Goal: Transaction & Acquisition: Purchase product/service

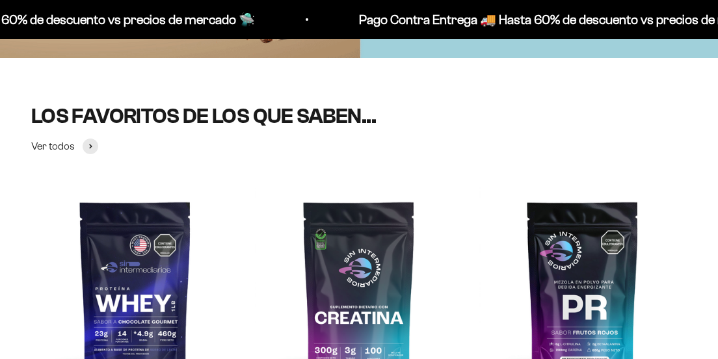
scroll to position [508, 0]
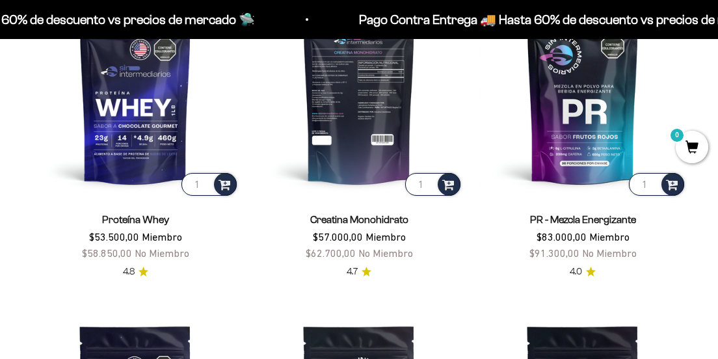
click at [355, 176] on img at bounding box center [359, 94] width 208 height 208
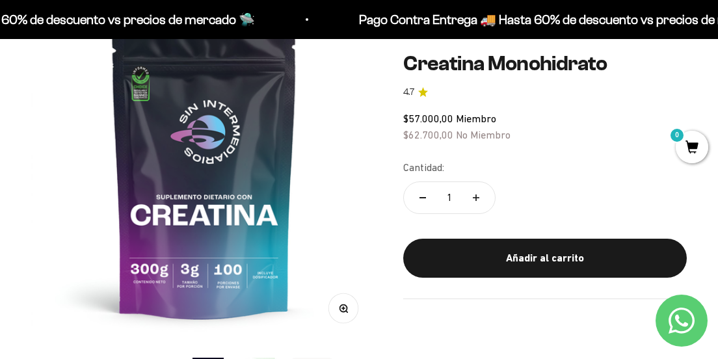
scroll to position [172, 0]
click at [236, 284] on img at bounding box center [204, 168] width 346 height 346
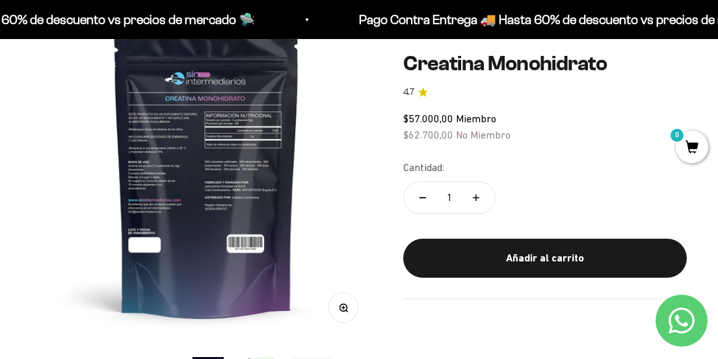
scroll to position [0, 354]
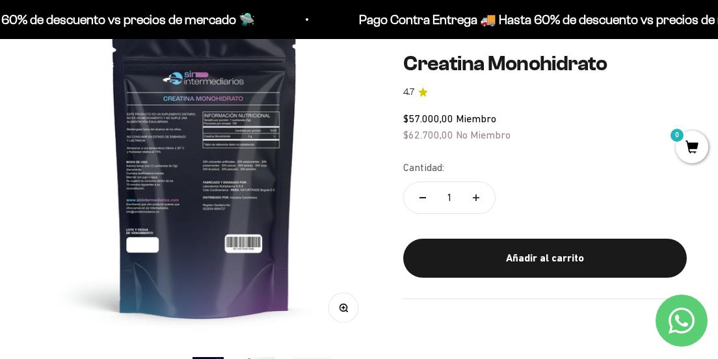
click at [55, 236] on img at bounding box center [204, 168] width 346 height 346
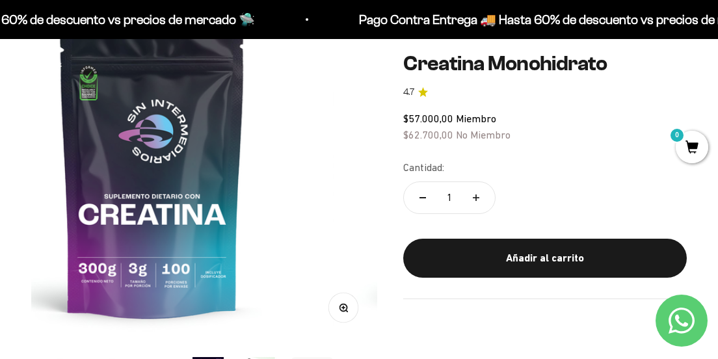
scroll to position [0, 0]
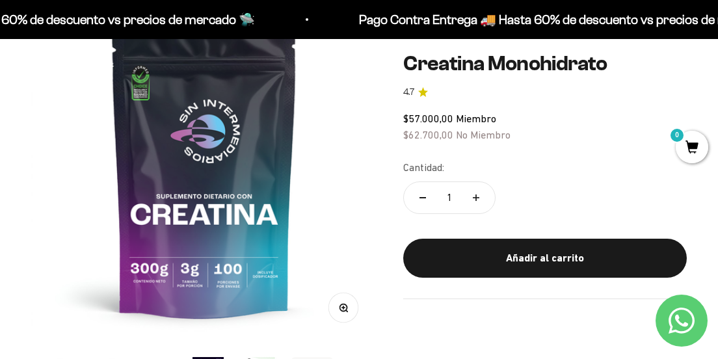
click at [344, 312] on button "Zoom" at bounding box center [343, 307] width 29 height 29
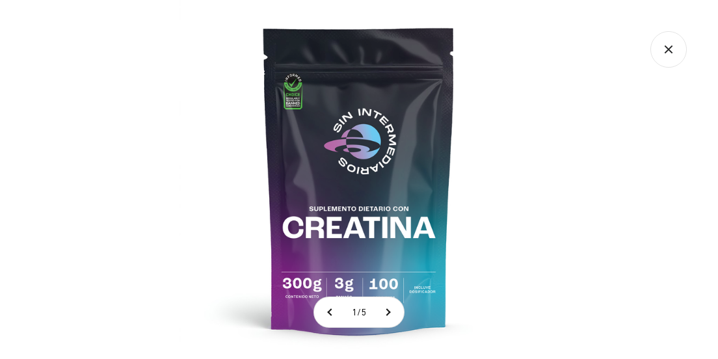
click at [379, 284] on img at bounding box center [359, 179] width 359 height 359
